Goal: Book appointment/travel/reservation

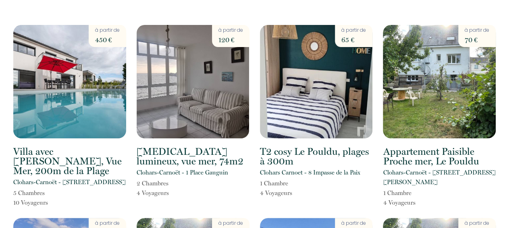
scroll to position [48, 0]
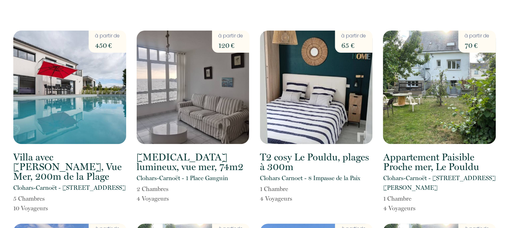
click at [346, 44] on p "65 €" at bounding box center [353, 45] width 25 height 11
click at [346, 94] on img at bounding box center [316, 88] width 113 height 114
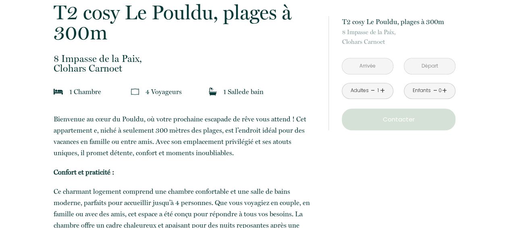
scroll to position [197, 0]
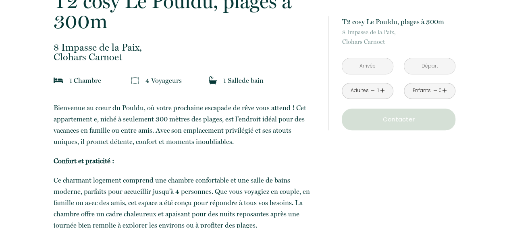
click at [383, 91] on link "+" at bounding box center [382, 91] width 5 height 12
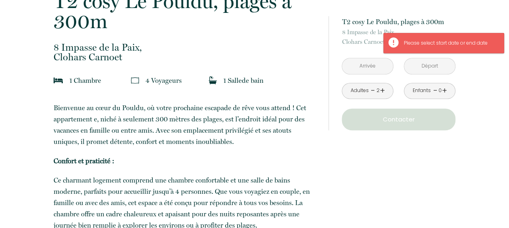
click at [383, 91] on link "+" at bounding box center [382, 91] width 5 height 12
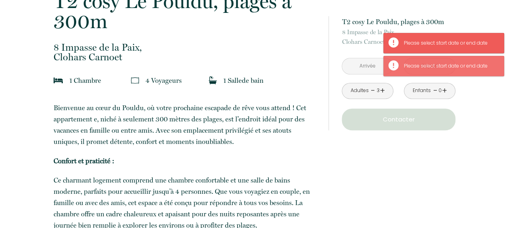
click at [369, 67] on input "text" at bounding box center [367, 66] width 51 height 16
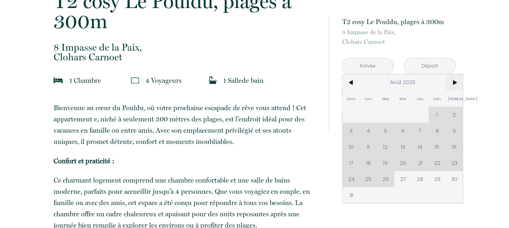
click at [455, 81] on span ">" at bounding box center [454, 83] width 17 height 16
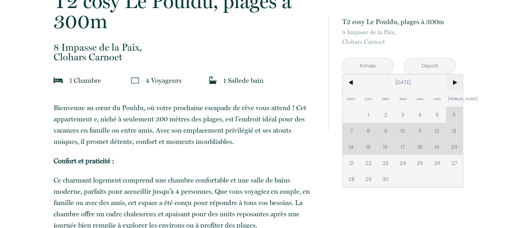
click at [455, 81] on span ">" at bounding box center [454, 83] width 17 height 16
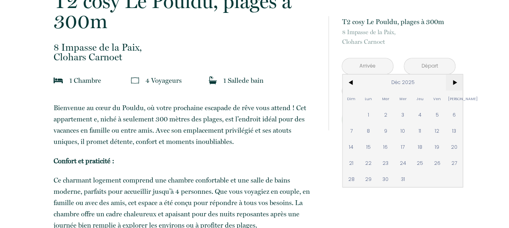
click at [455, 81] on span ">" at bounding box center [454, 83] width 17 height 16
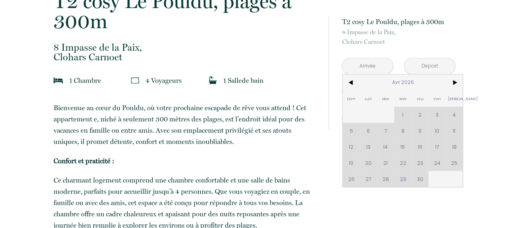
click at [367, 131] on div "Dim Lun Mar Mer Jeu Ven Sam 1 2 3 4 5 6 7 8 9 10 11 12 13 14 15 16 17 18 19 20 …" at bounding box center [402, 131] width 120 height 113
click at [368, 132] on div "Dim Lun Mar Mer Jeu Ven Sam 1 2 3 4 5 6 7 8 9 10 11 12 13 14 15 16 17 18 19 20 …" at bounding box center [402, 131] width 120 height 113
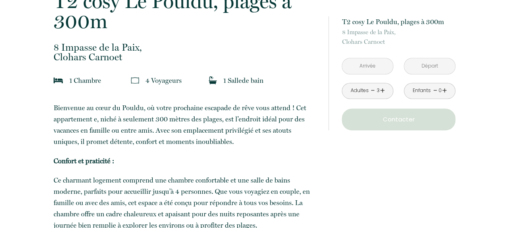
click at [440, 70] on input "text" at bounding box center [429, 66] width 51 height 16
click at [366, 68] on input "text" at bounding box center [367, 66] width 51 height 16
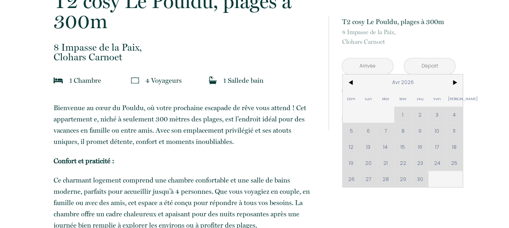
click at [366, 68] on input "text" at bounding box center [367, 66] width 51 height 16
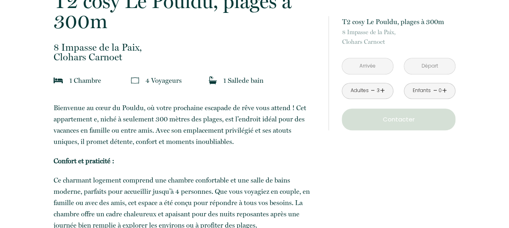
click at [366, 68] on input "text" at bounding box center [367, 66] width 51 height 16
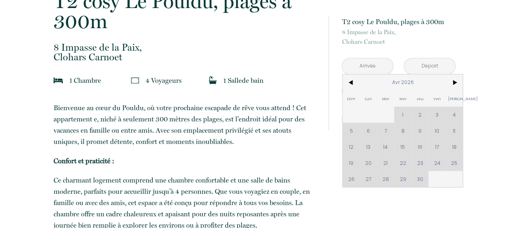
click at [454, 114] on div "Dim Lun Mar Mer Jeu Ven Sam 1 2 3 4 5 6 7 8 9 10 11 12 13 14 15 16 17 18 19 20 …" at bounding box center [402, 131] width 120 height 113
click at [369, 68] on input "text" at bounding box center [367, 66] width 51 height 16
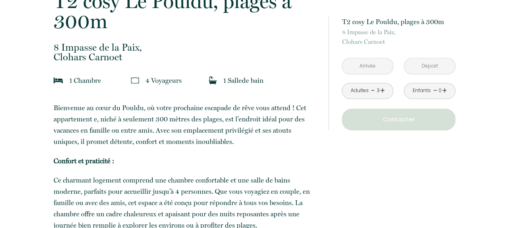
click at [416, 121] on p "Contacter" at bounding box center [398, 120] width 108 height 10
